Goal: Transaction & Acquisition: Register for event/course

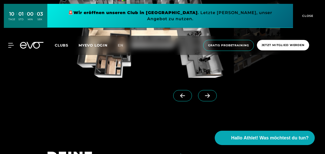
scroll to position [405, 0]
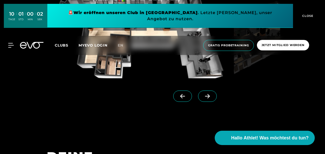
click at [178, 95] on icon at bounding box center [182, 96] width 9 height 5
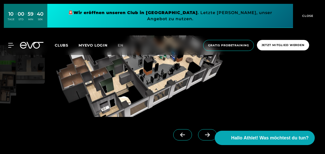
scroll to position [368, 0]
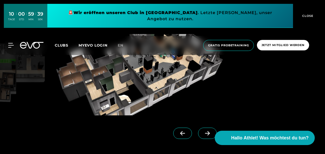
click at [198, 129] on span at bounding box center [207, 133] width 19 height 11
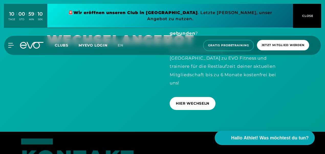
scroll to position [1465, 0]
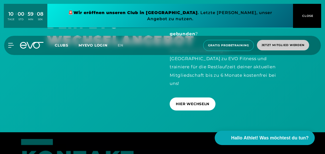
click at [295, 43] on span "Jetzt Mitglied werden" at bounding box center [283, 45] width 43 height 4
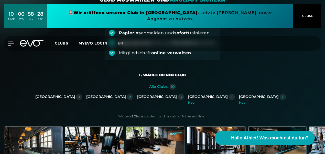
scroll to position [48, 0]
click at [75, 95] on div "[GEOGRAPHIC_DATA]" at bounding box center [55, 97] width 40 height 5
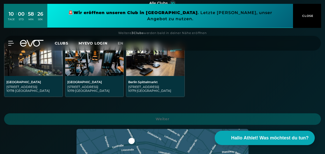
scroll to position [142, 0]
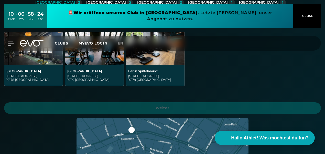
click at [146, 78] on div "[STREET_ADDRESS]" at bounding box center [155, 78] width 54 height 8
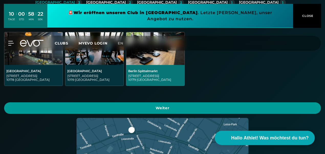
click at [169, 108] on span "Weiter" at bounding box center [162, 108] width 305 height 5
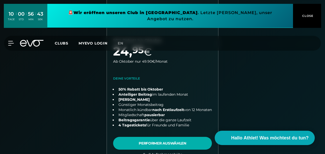
scroll to position [0, 0]
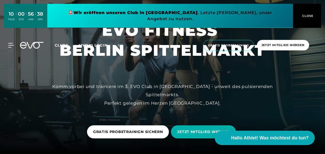
scroll to position [25, 0]
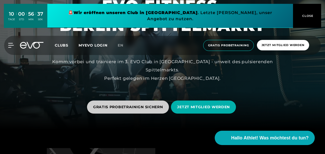
click at [125, 102] on span "GRATIS PROBETRAINIGN SICHERN" at bounding box center [128, 107] width 82 height 13
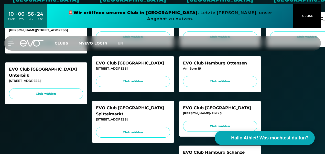
scroll to position [172, 0]
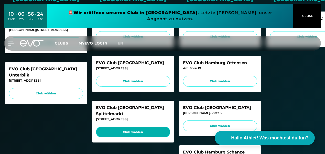
click at [139, 130] on span "Club wählen" at bounding box center [133, 132] width 65 height 4
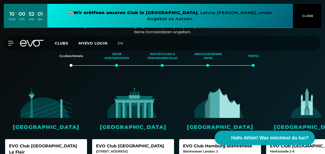
scroll to position [18, 0]
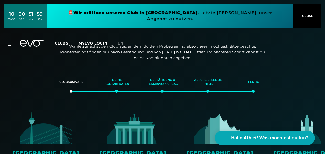
click at [34, 40] on icon at bounding box center [35, 43] width 17 height 7
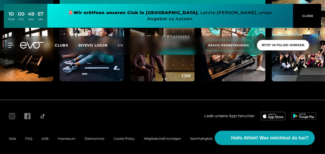
scroll to position [2611, 0]
